Goal: Task Accomplishment & Management: Manage account settings

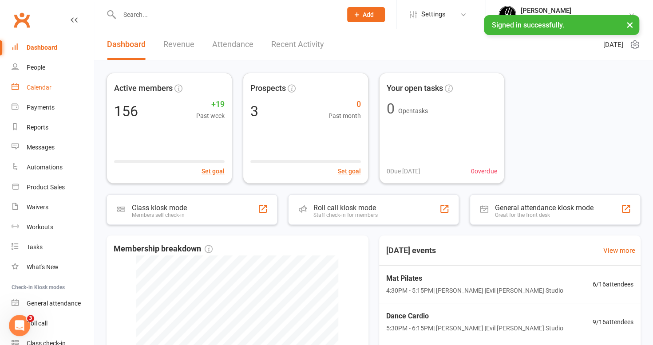
click at [38, 83] on link "Calendar" at bounding box center [53, 88] width 82 height 20
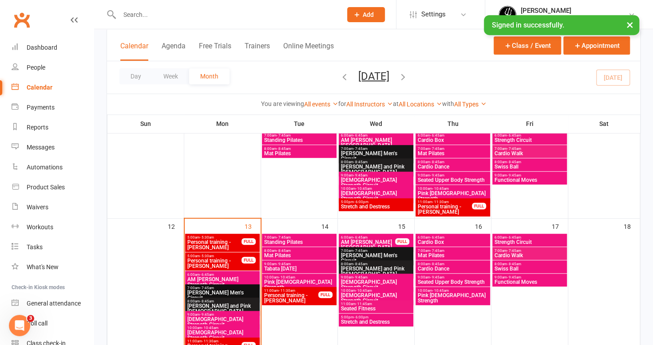
scroll to position [266, 0]
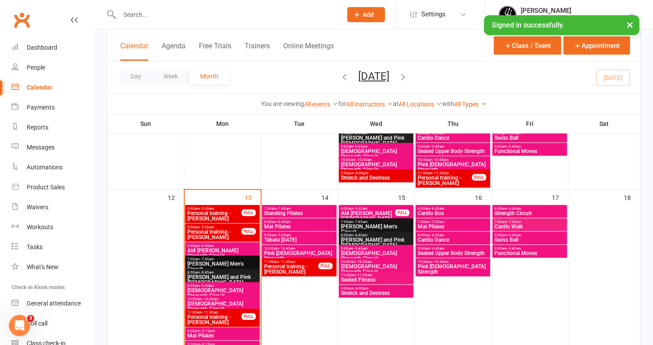
click at [307, 211] on span "Standing Pilates" at bounding box center [299, 213] width 71 height 5
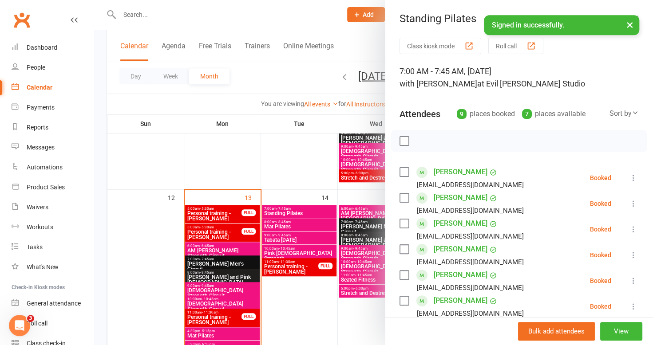
scroll to position [133, 0]
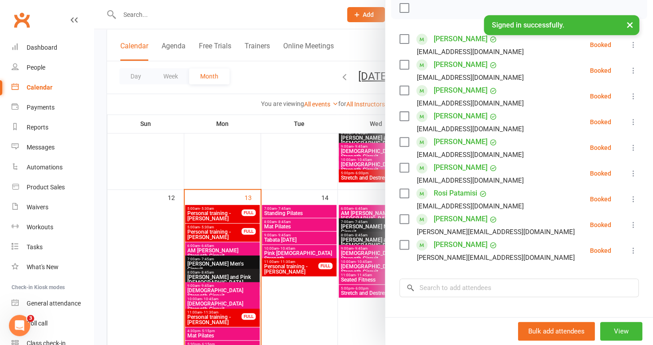
click at [261, 16] on div at bounding box center [373, 172] width 559 height 345
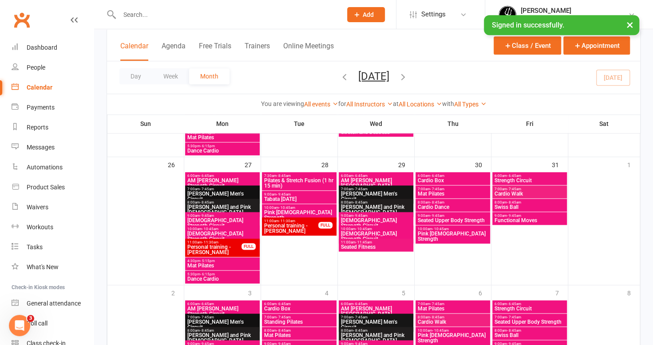
scroll to position [660, 0]
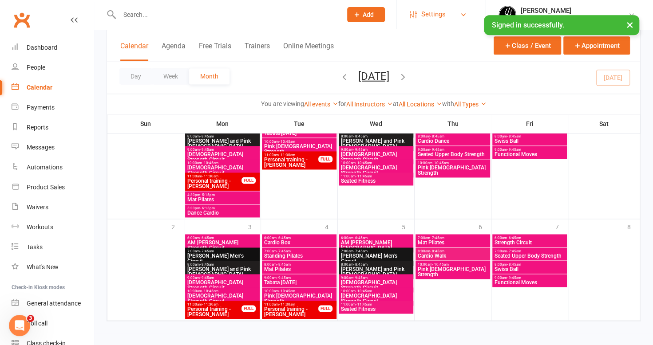
click at [446, 12] on span "Settings" at bounding box center [433, 14] width 24 height 20
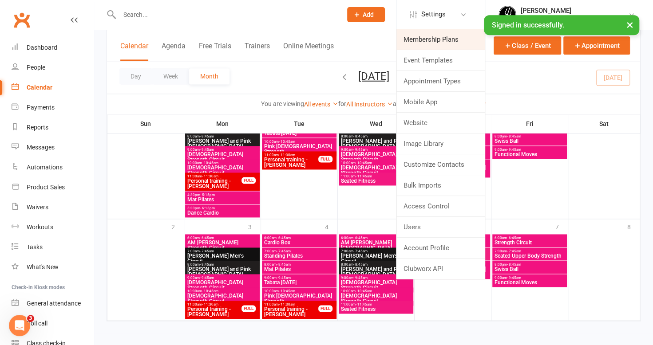
click at [451, 38] on link "Membership Plans" at bounding box center [440, 39] width 88 height 20
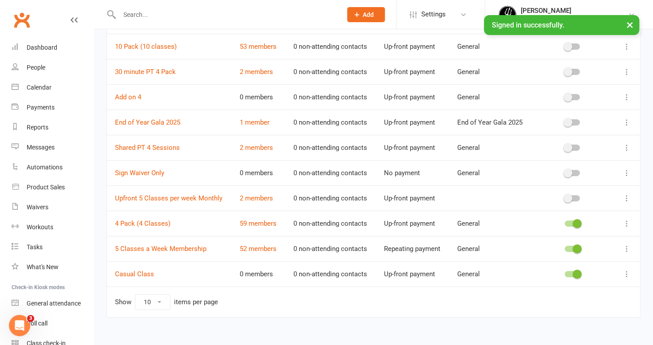
scroll to position [89, 0]
click at [156, 245] on link "5 Classes a Week Membership" at bounding box center [160, 248] width 91 height 8
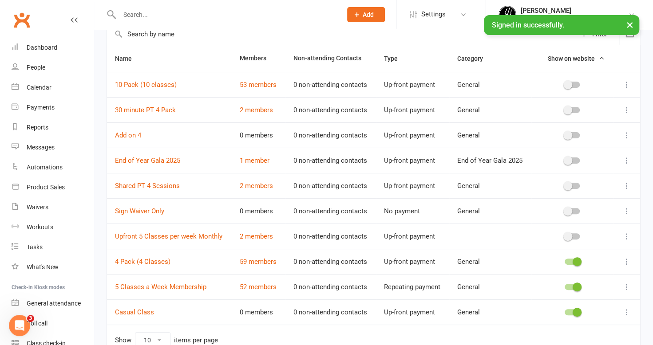
scroll to position [89, 0]
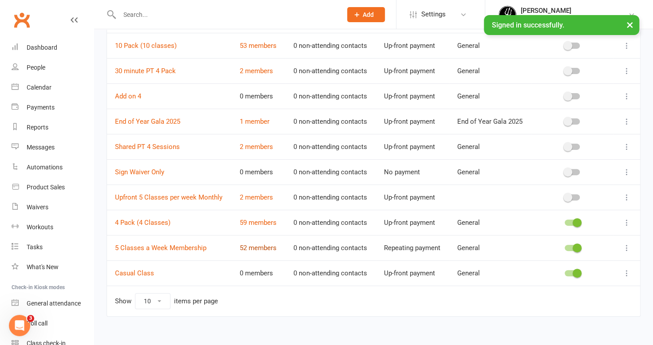
click at [261, 246] on link "52 members" at bounding box center [258, 248] width 37 height 8
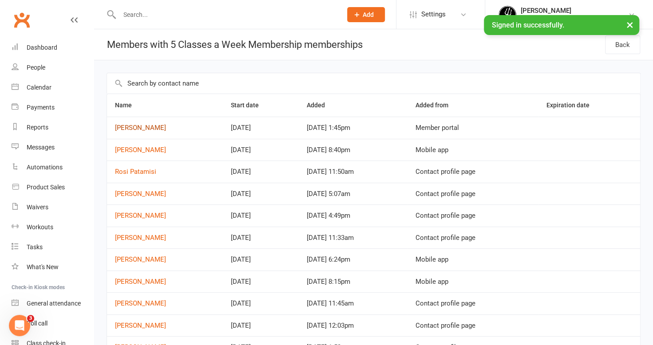
click at [132, 125] on link "[PERSON_NAME]" at bounding box center [140, 128] width 51 height 8
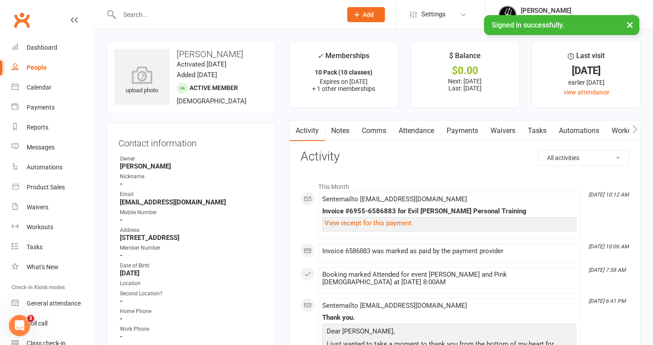
click at [468, 126] on link "Payments" at bounding box center [462, 131] width 44 height 20
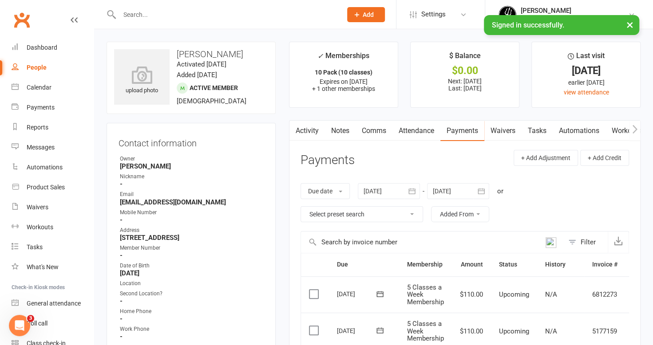
click at [485, 187] on icon "button" at bounding box center [481, 191] width 9 height 9
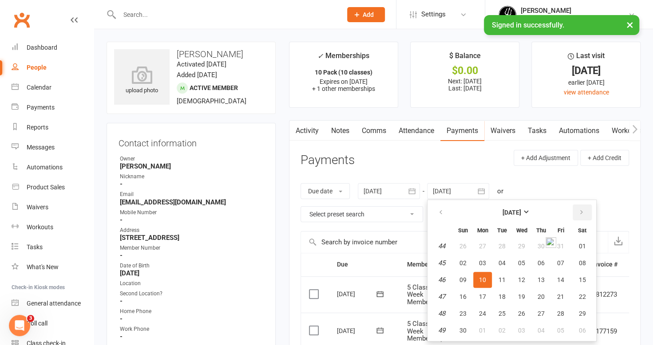
click at [583, 210] on icon "button" at bounding box center [581, 212] width 6 height 7
click at [485, 277] on span "15" at bounding box center [482, 280] width 7 height 7
type input "[DATE]"
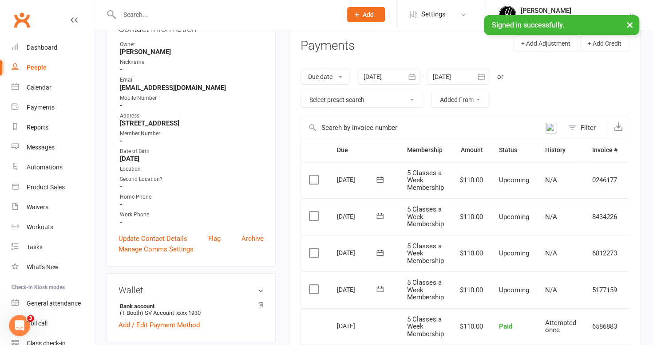
scroll to position [133, 0]
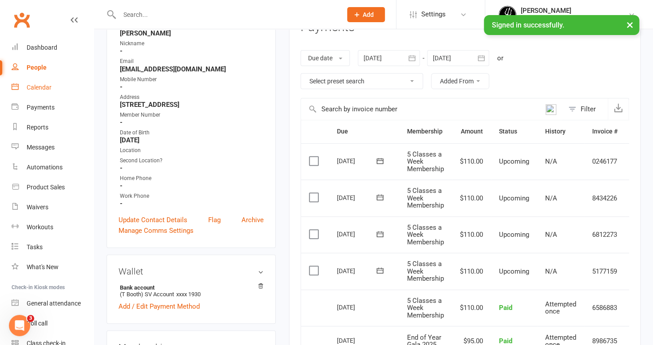
click at [31, 85] on div "Calendar" at bounding box center [39, 87] width 25 height 7
